Goal: Check status: Check status

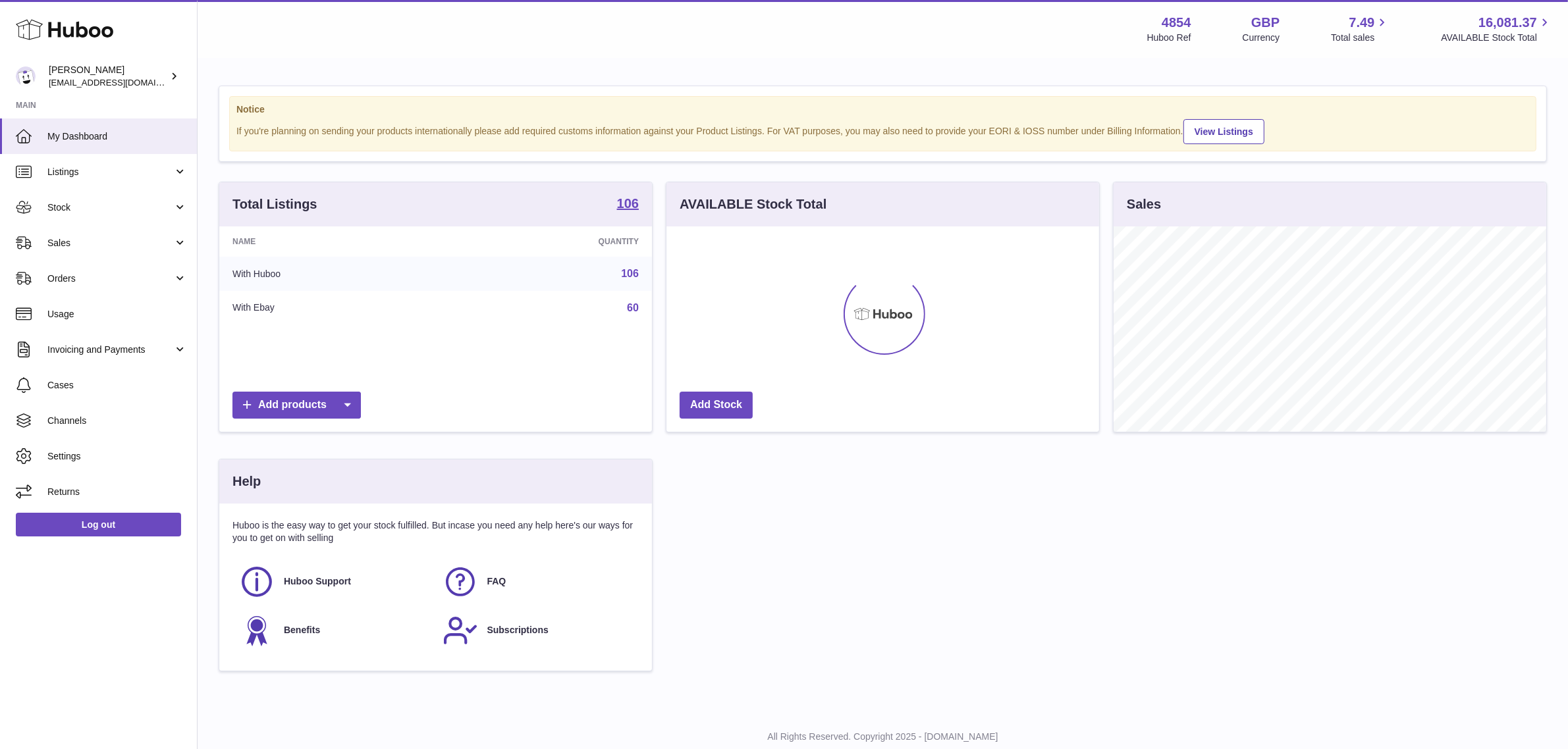
scroll to position [205, 432]
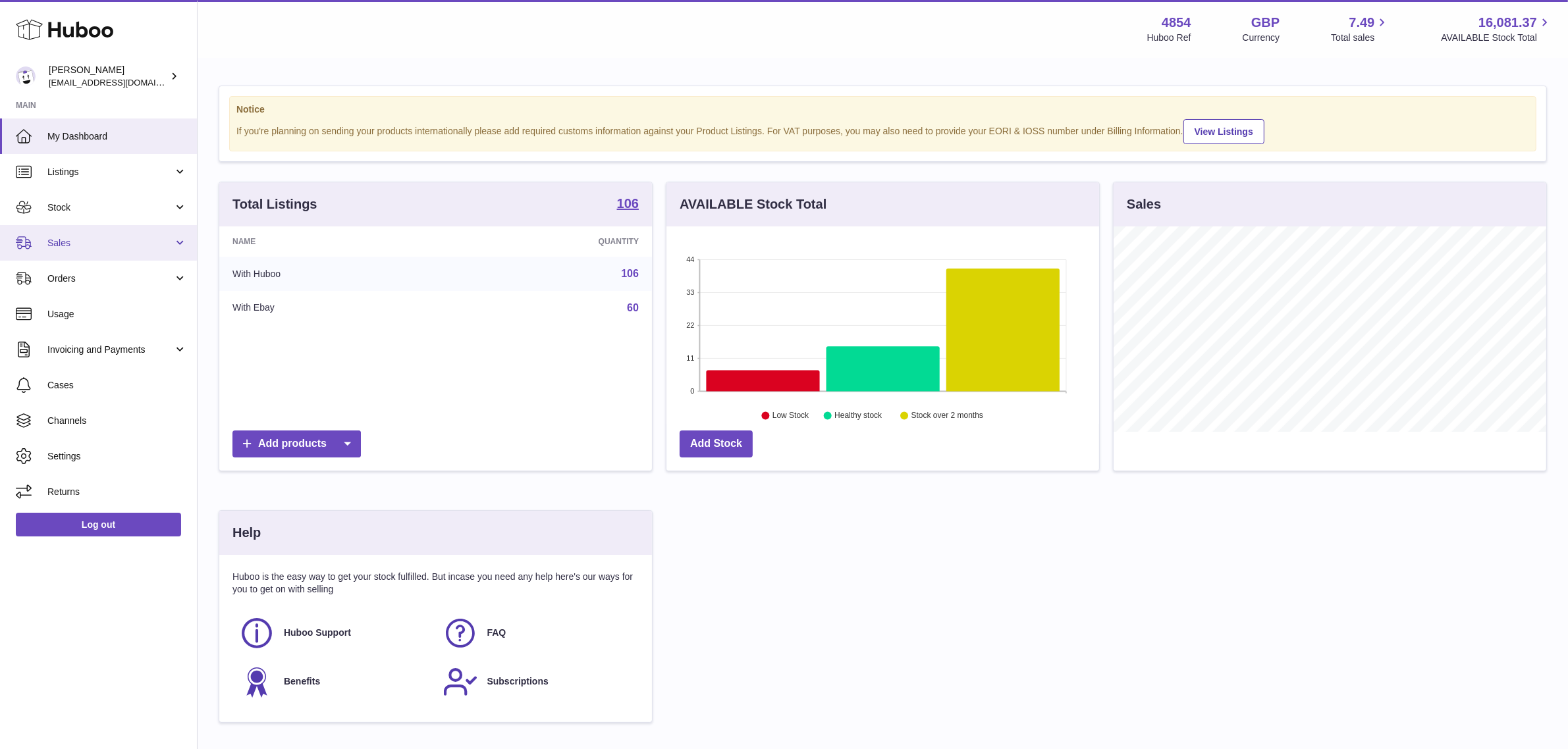
click at [114, 246] on span "Sales" at bounding box center [110, 243] width 126 height 13
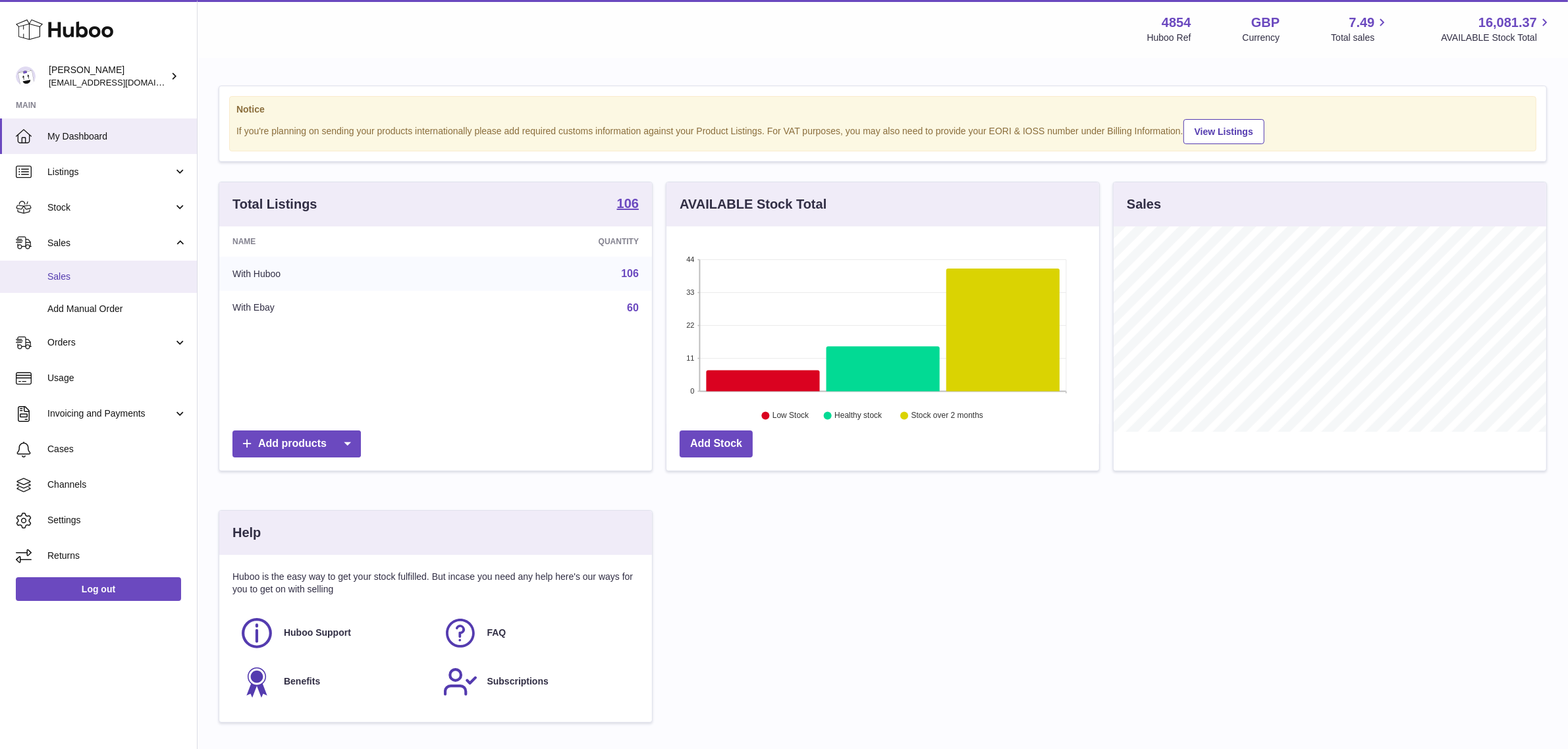
click at [100, 274] on span "Sales" at bounding box center [117, 277] width 140 height 13
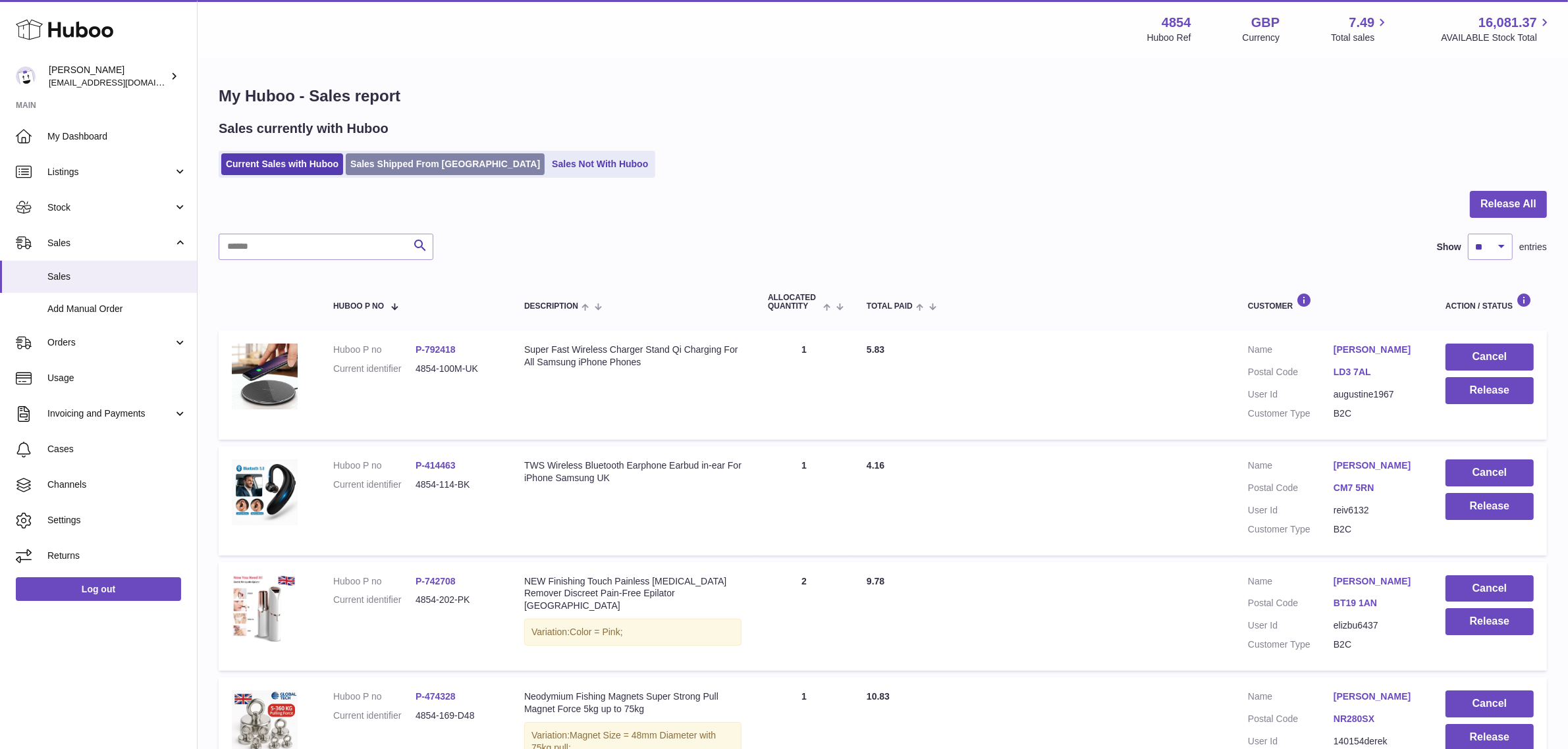
click at [464, 167] on link "Sales Shipped From Huboo" at bounding box center [445, 164] width 199 height 21
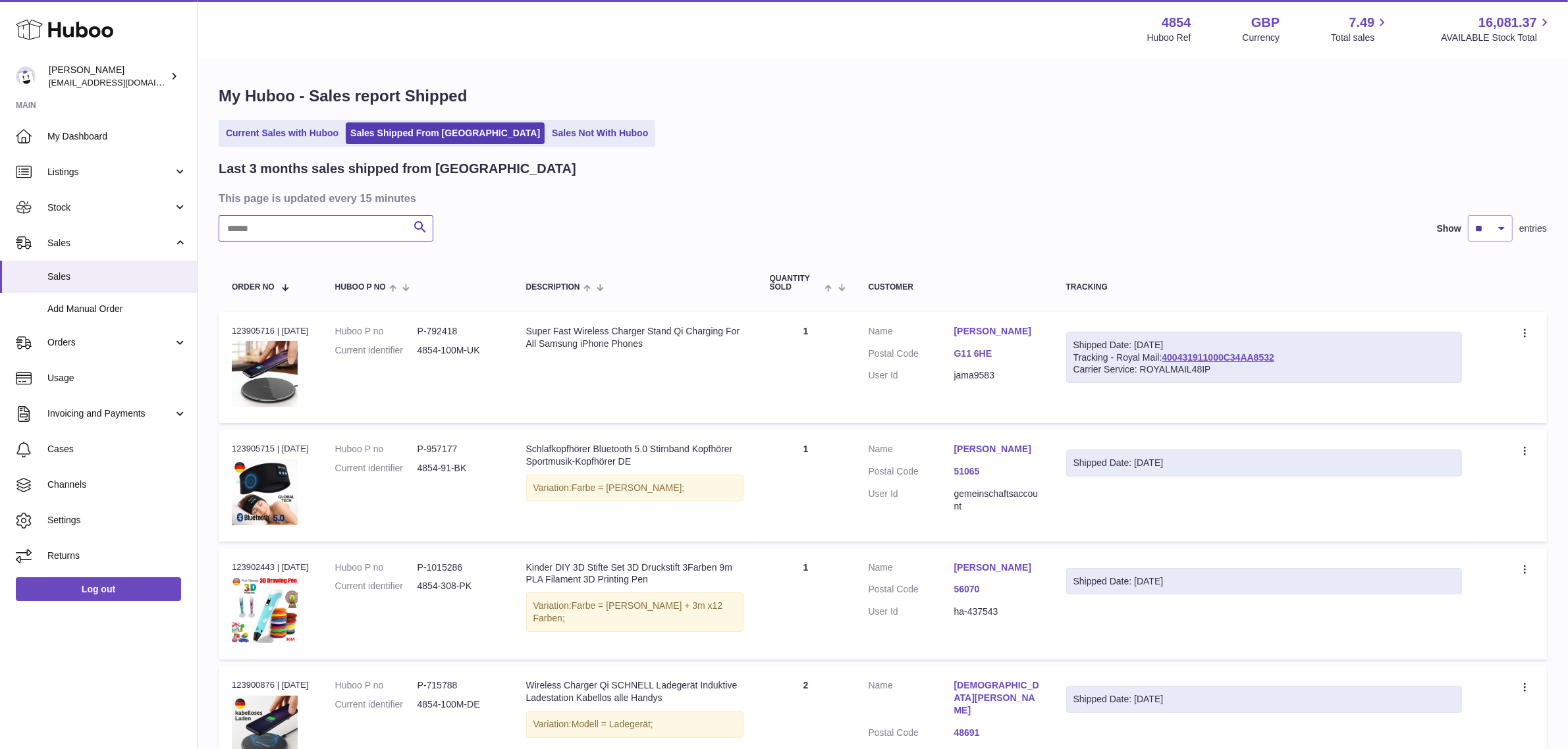
click at [301, 217] on input "text" at bounding box center [326, 228] width 215 height 26
paste input "*****"
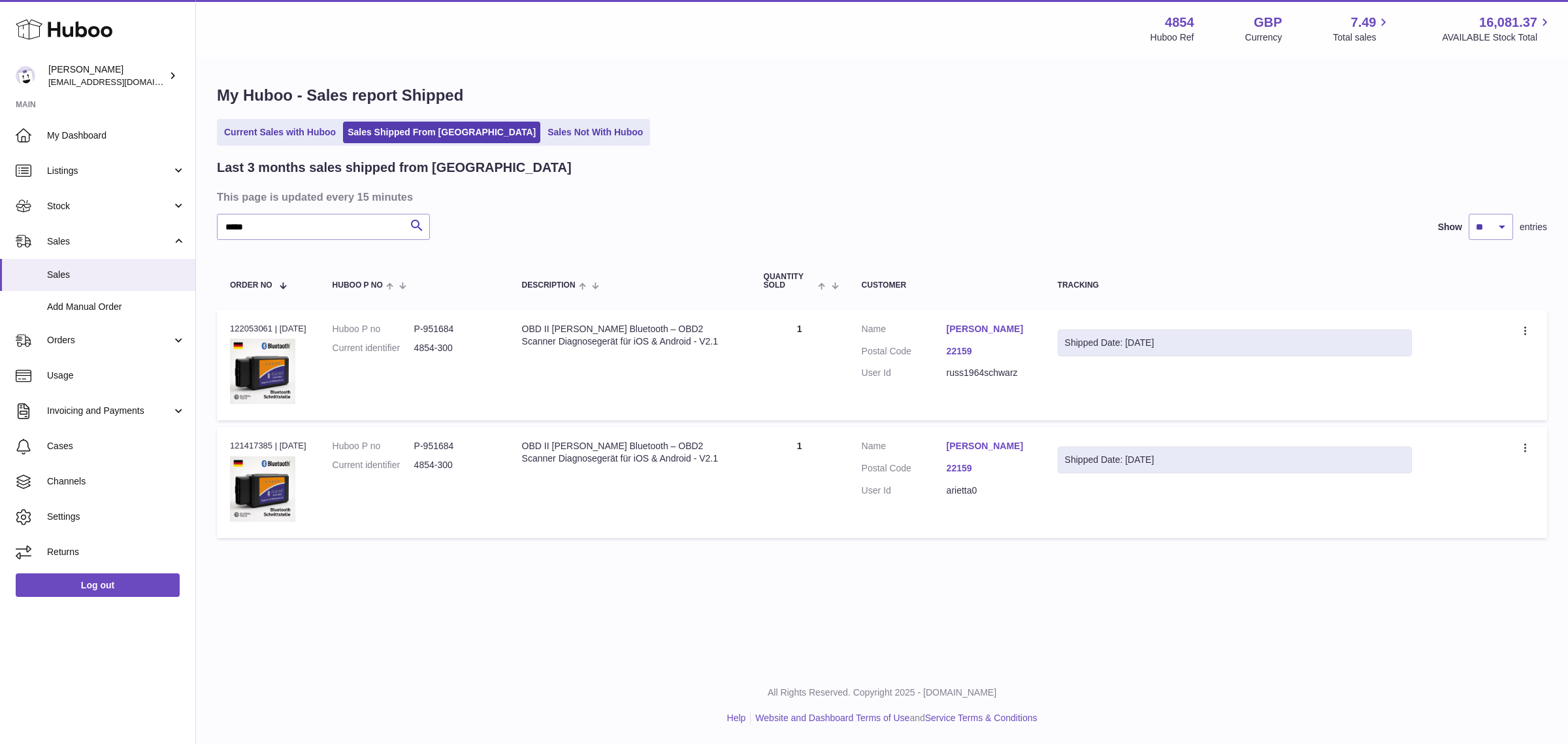
click at [242, 326] on div "Order no 122053061 | 31st Jul" at bounding box center [267, 329] width 76 height 12
copy div "122053061"
click at [337, 292] on th "Huboo P no" at bounding box center [414, 281] width 190 height 43
click at [345, 281] on span "Huboo P no" at bounding box center [358, 285] width 50 height 9
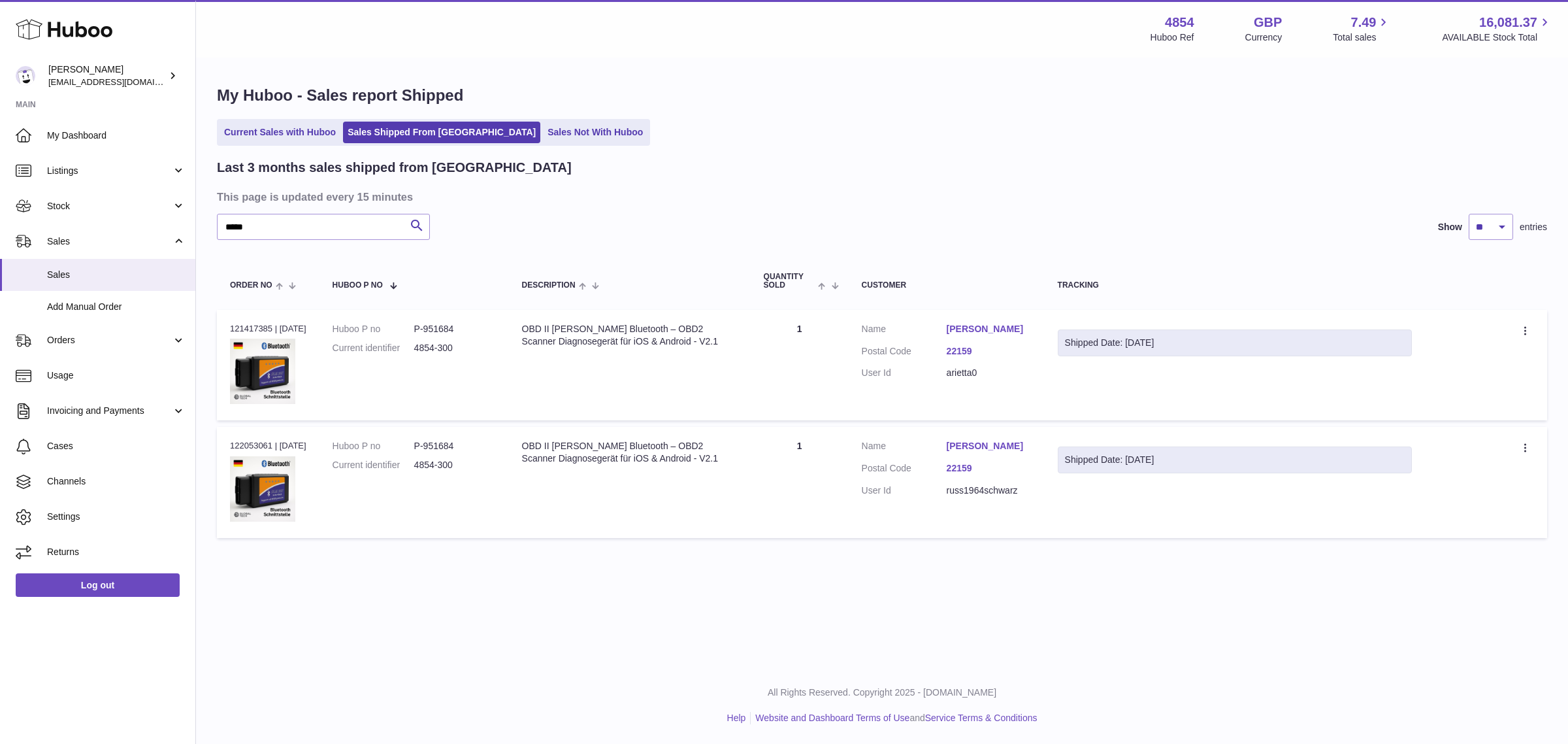
click at [247, 444] on div "Order no 122053061 | 31st Jul" at bounding box center [267, 446] width 76 height 12
copy div "122053061"
drag, startPoint x: 289, startPoint y: 222, endPoint x: 216, endPoint y: 230, distance: 73.4
click at [217, 230] on input "*****" at bounding box center [324, 226] width 213 height 26
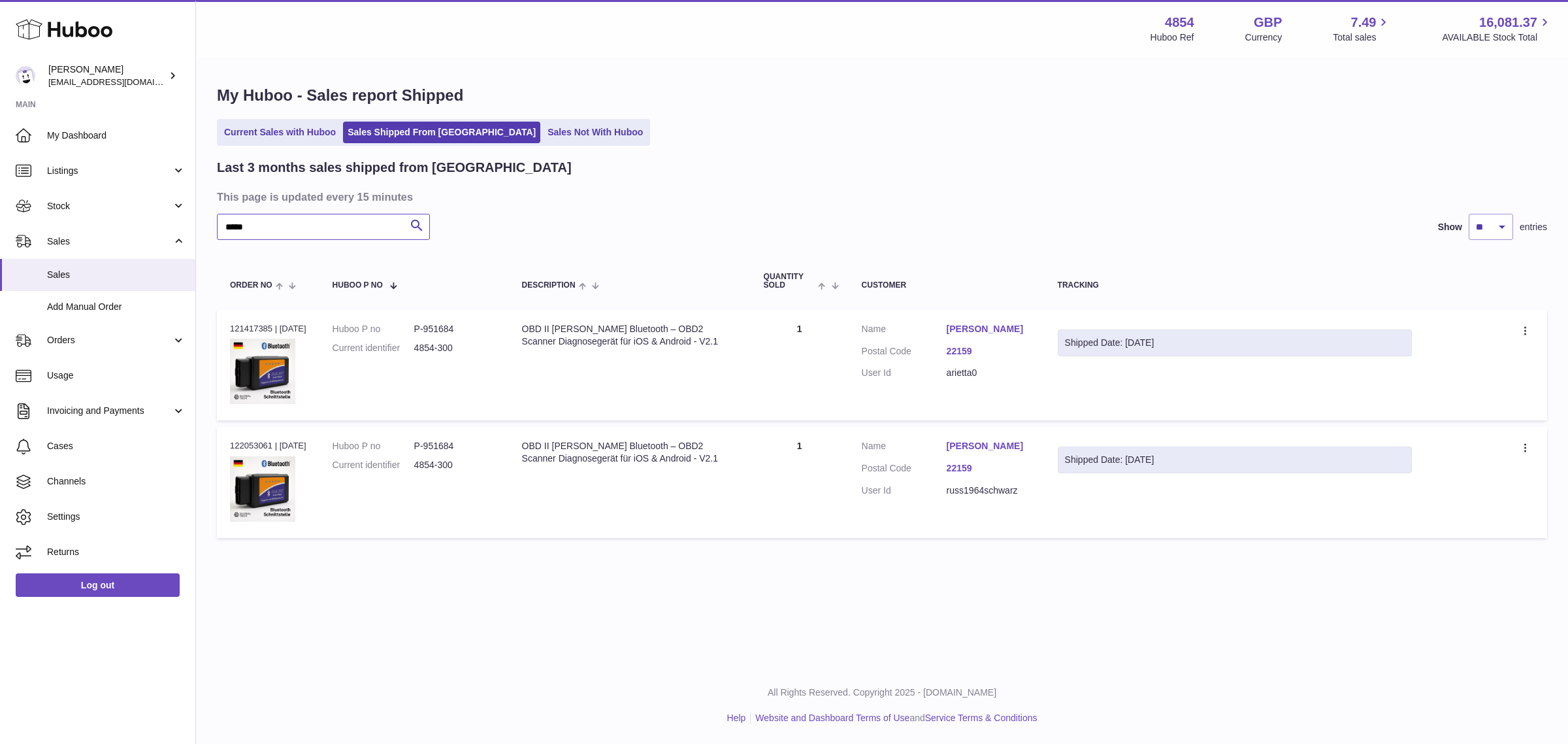
paste input "text"
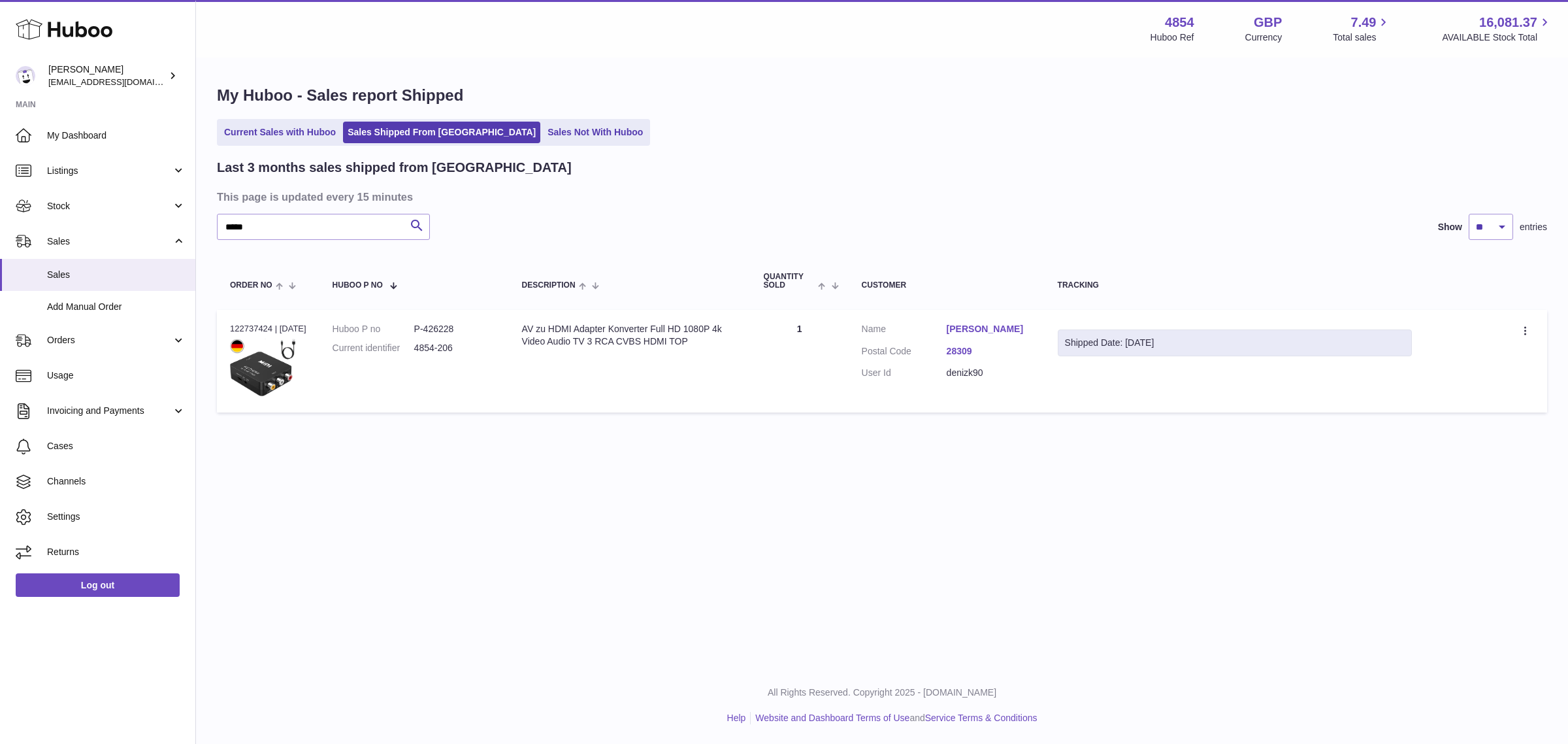
click at [259, 327] on div "Order no 122737424 | 12th Aug" at bounding box center [267, 329] width 76 height 12
copy div "122737424"
drag, startPoint x: 266, startPoint y: 224, endPoint x: 184, endPoint y: 223, distance: 82.0
click at [184, 223] on div "Huboo Dimitrios Leotsarakos internalAdmin-4854@internal.huboo.com Main My Dashb…" at bounding box center [784, 372] width 1568 height 744
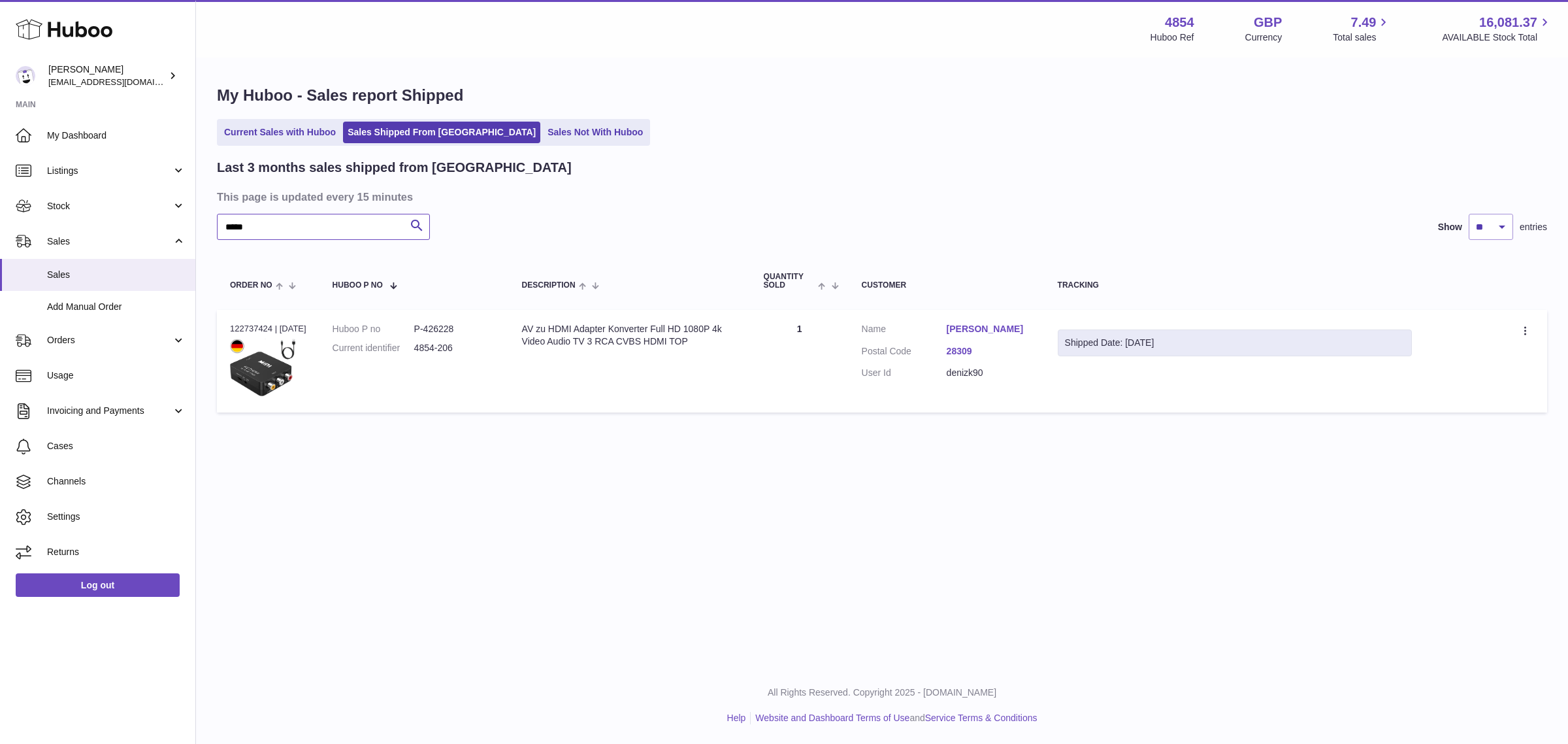
paste input "text"
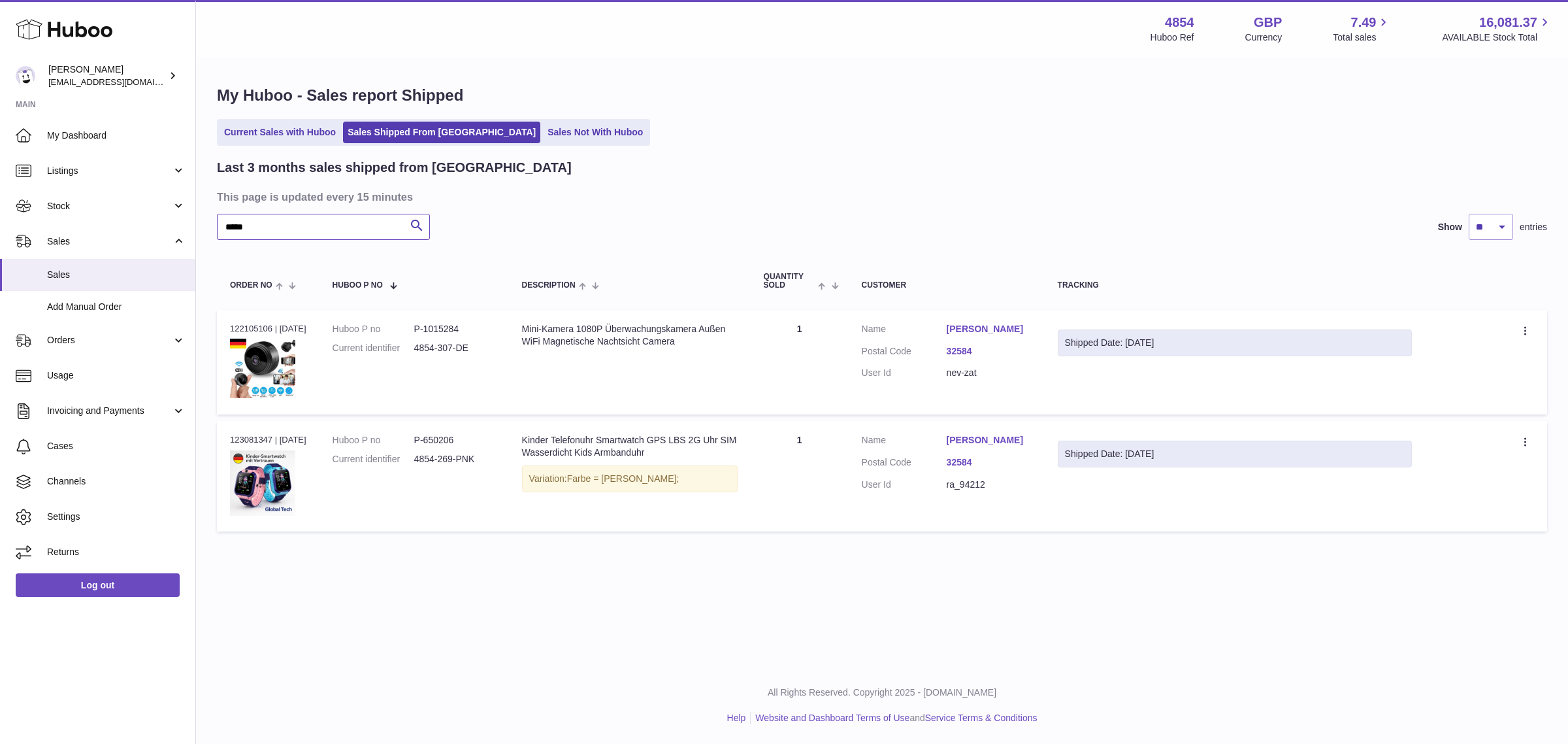
type input "*****"
click at [249, 325] on div "Order no 122105106 | 1st Aug" at bounding box center [267, 329] width 76 height 12
copy div "122105106"
